Goal: Navigation & Orientation: Find specific page/section

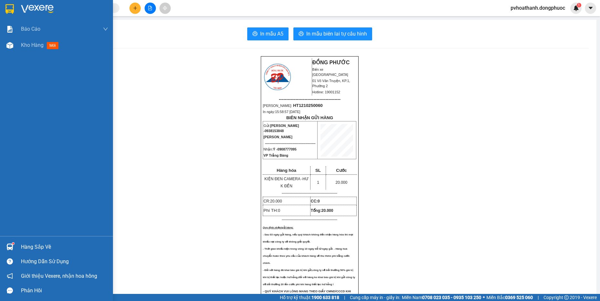
click at [15, 8] on div at bounding box center [9, 8] width 11 height 11
